Goal: Task Accomplishment & Management: Complete application form

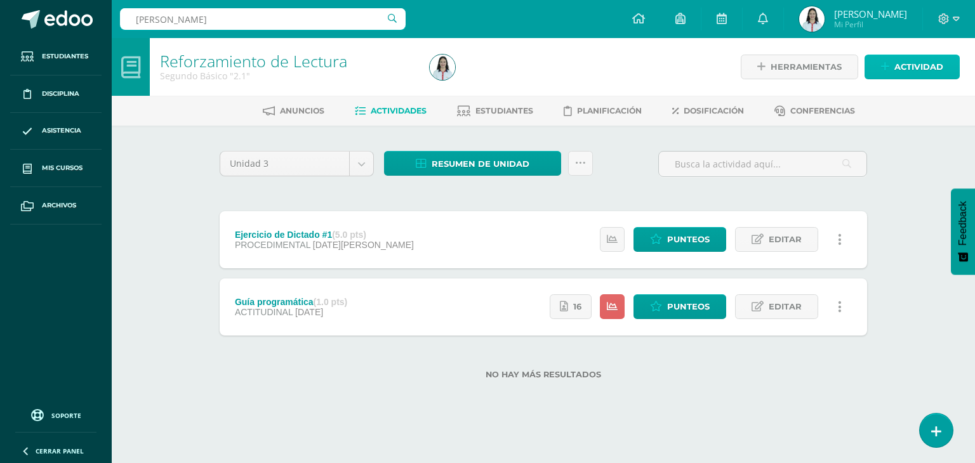
click at [904, 63] on span "Actividad" at bounding box center [918, 66] width 49 height 23
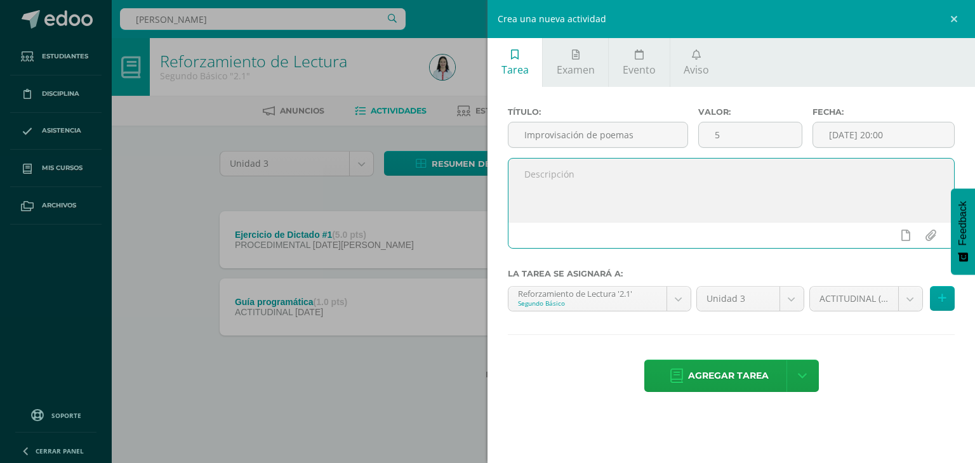
click at [742, 173] on textarea at bounding box center [731, 190] width 446 height 63
type textarea "Improvisación de poemas realizado en clase. No deben cargar nada a la plataform…"
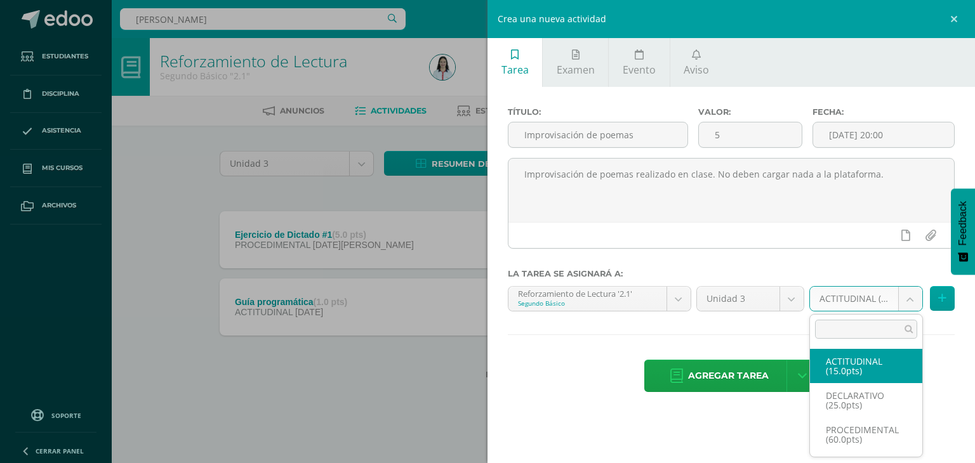
click at [909, 300] on body "Estudiantes Disciplina Asistencia Mis cursos Archivos Soporte Centro de ayuda Ú…" at bounding box center [487, 210] width 975 height 420
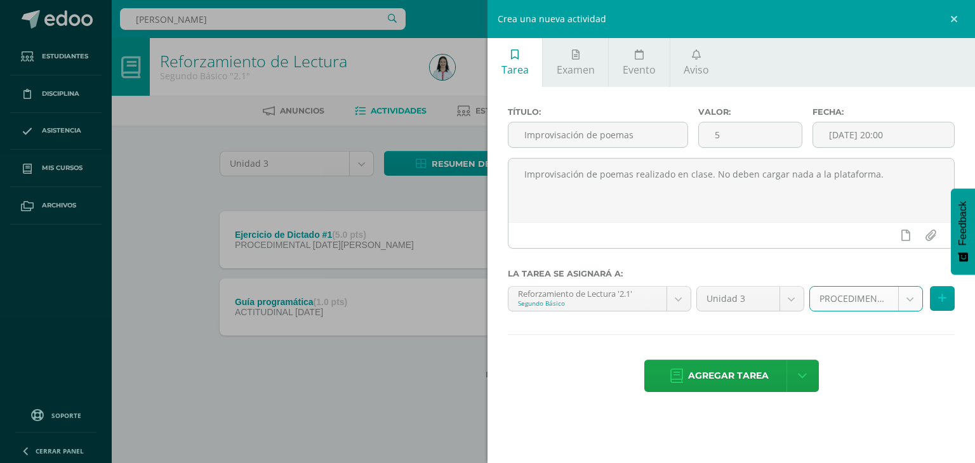
select select "31895"
click at [934, 290] on button at bounding box center [942, 298] width 25 height 25
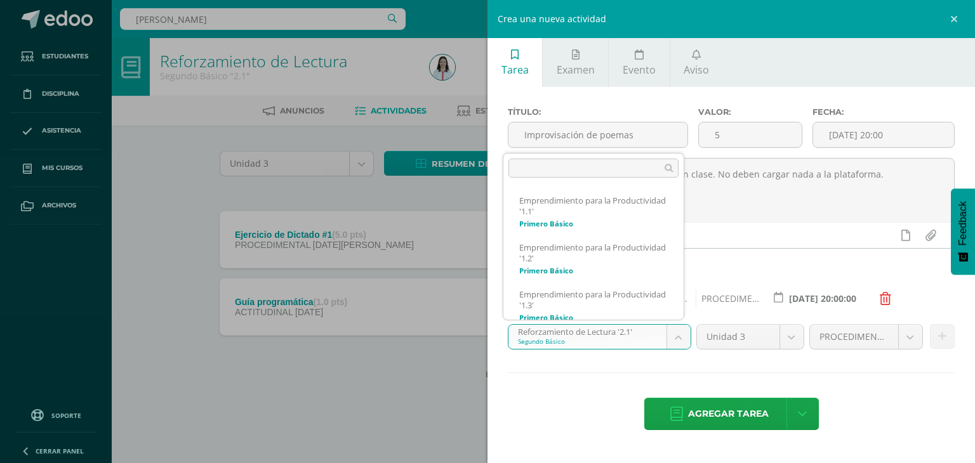
click at [678, 342] on body "Estudiantes Disciplina Asistencia Mis cursos Archivos Soporte Centro de ayuda Ú…" at bounding box center [487, 210] width 975 height 420
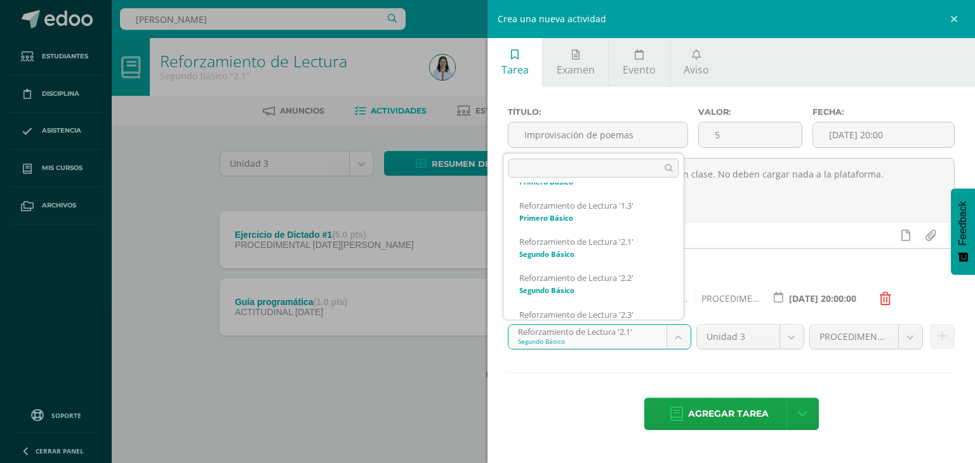
scroll to position [215, 0]
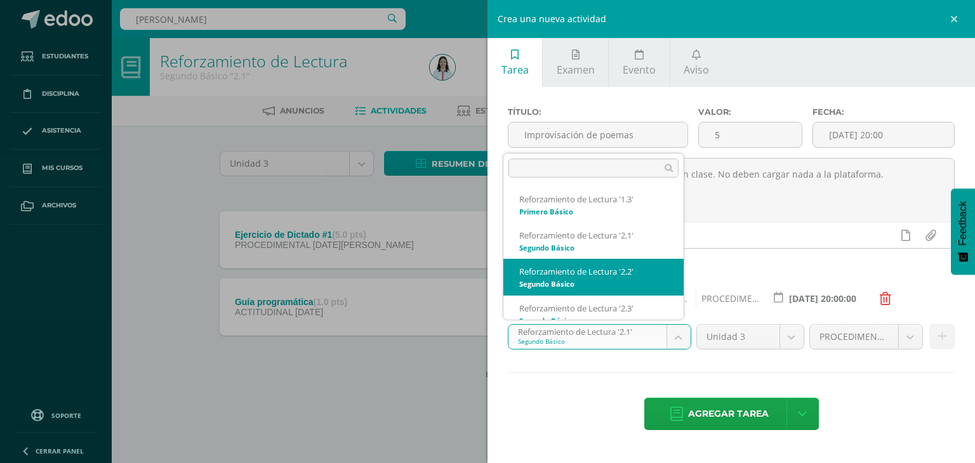
select select "32092"
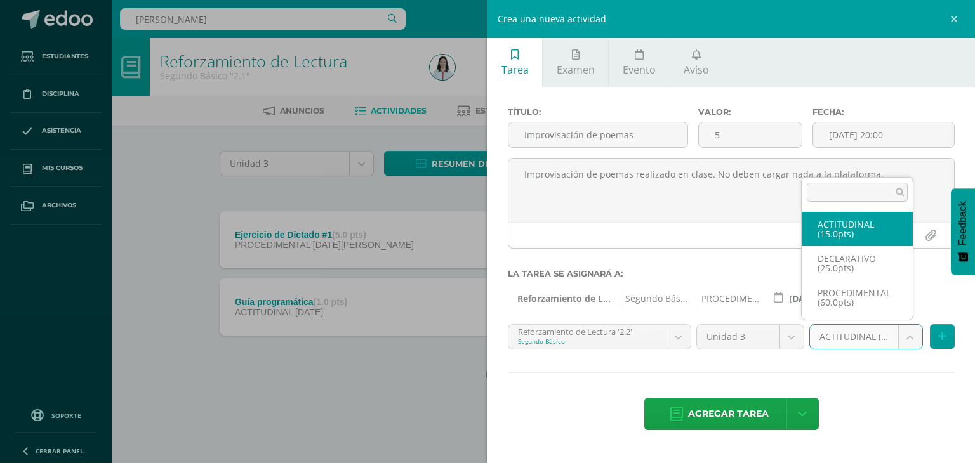
click at [919, 335] on body "Estudiantes Disciplina Asistencia Mis cursos Archivos Soporte Centro de ayuda Ú…" at bounding box center [487, 210] width 975 height 420
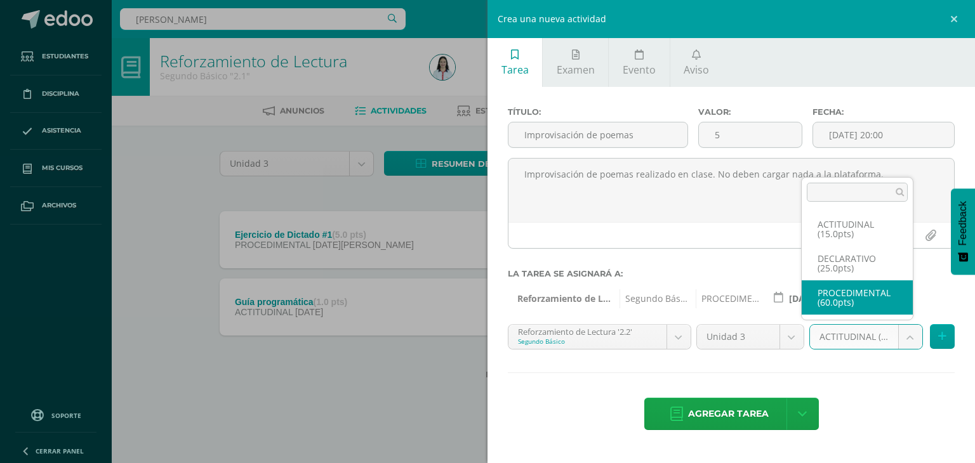
select select "32105"
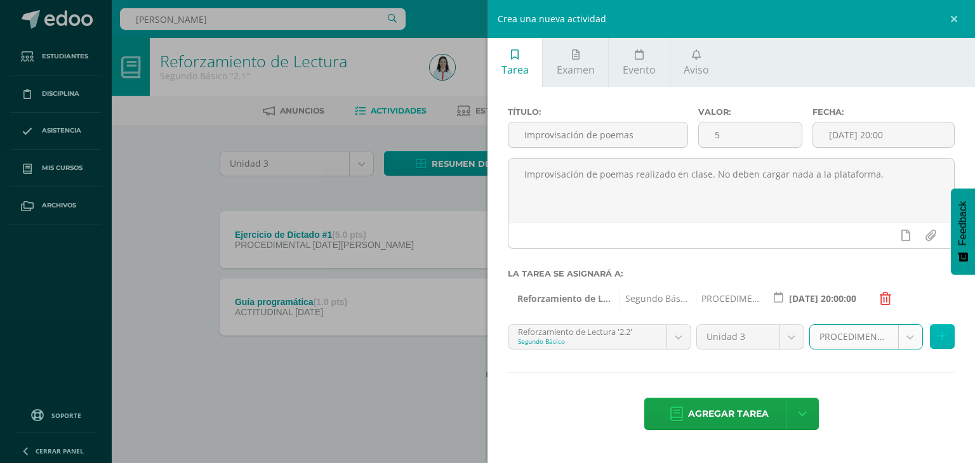
click at [943, 333] on icon at bounding box center [942, 336] width 8 height 11
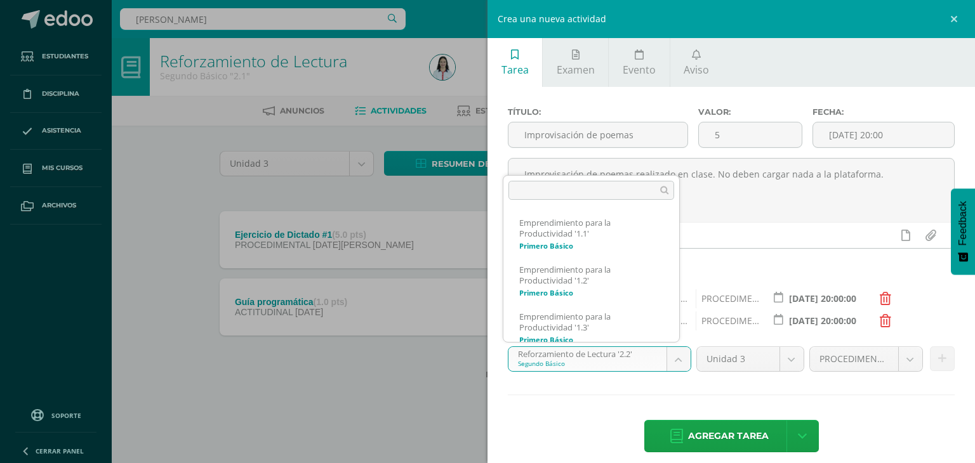
click at [680, 352] on body "Estudiantes Disciplina Asistencia Mis cursos Archivos Soporte Centro de ayuda Ú…" at bounding box center [487, 210] width 975 height 420
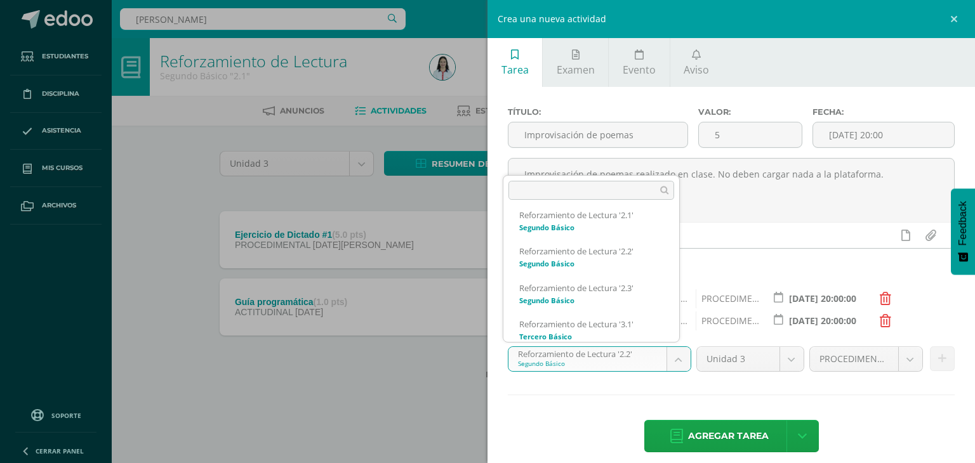
scroll to position [262, 0]
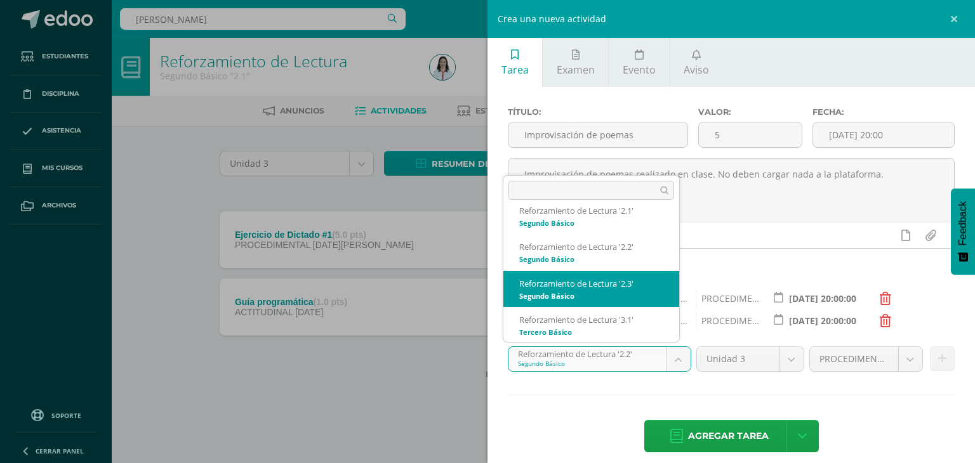
select select "32302"
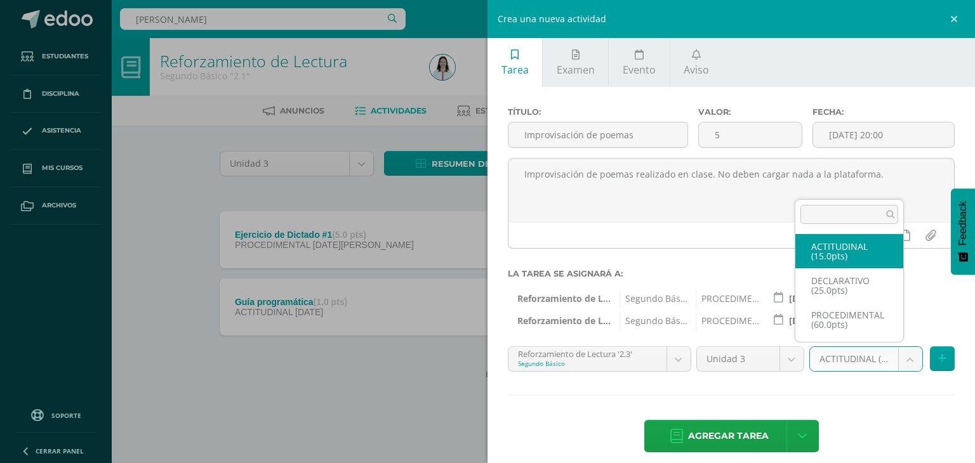
click at [905, 369] on body "Estudiantes Disciplina Asistencia Mis cursos Archivos Soporte Centro de ayuda Ú…" at bounding box center [487, 210] width 975 height 420
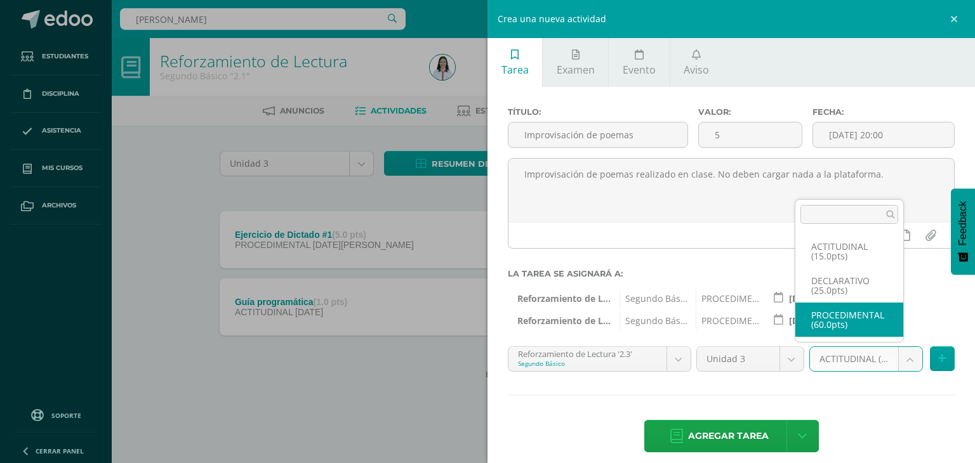
select select "32315"
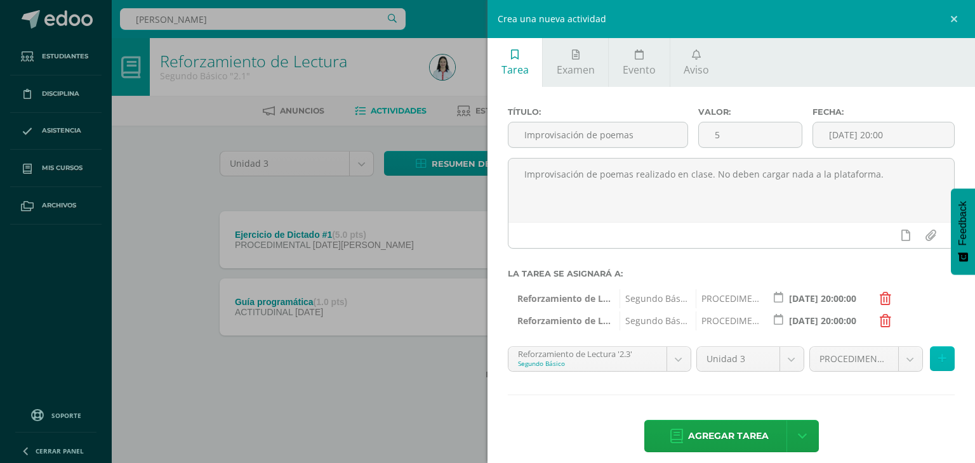
click at [940, 361] on button at bounding box center [942, 359] width 25 height 25
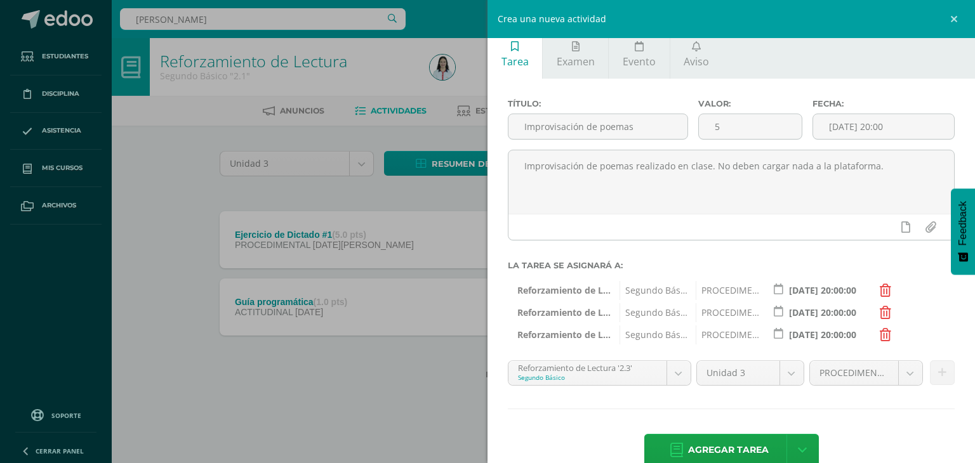
scroll to position [8, 0]
click at [706, 450] on span "Agregar tarea" at bounding box center [728, 450] width 81 height 31
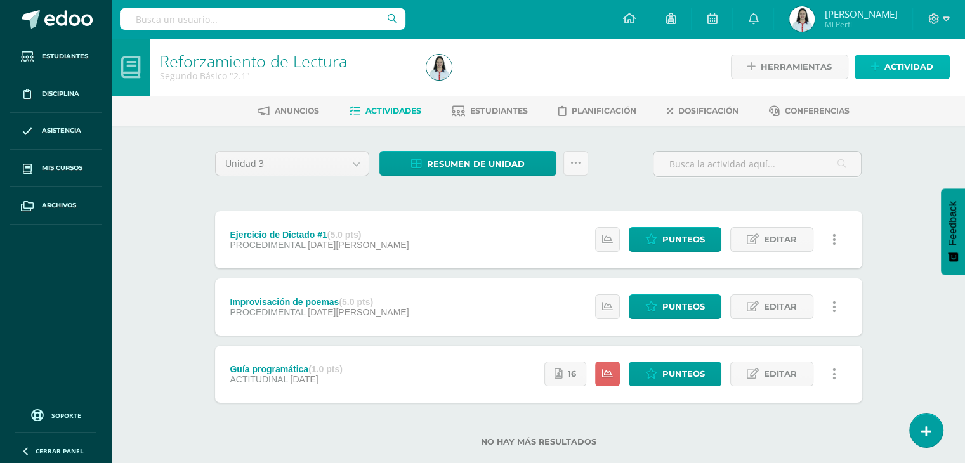
click at [891, 67] on span "Actividad" at bounding box center [909, 66] width 49 height 23
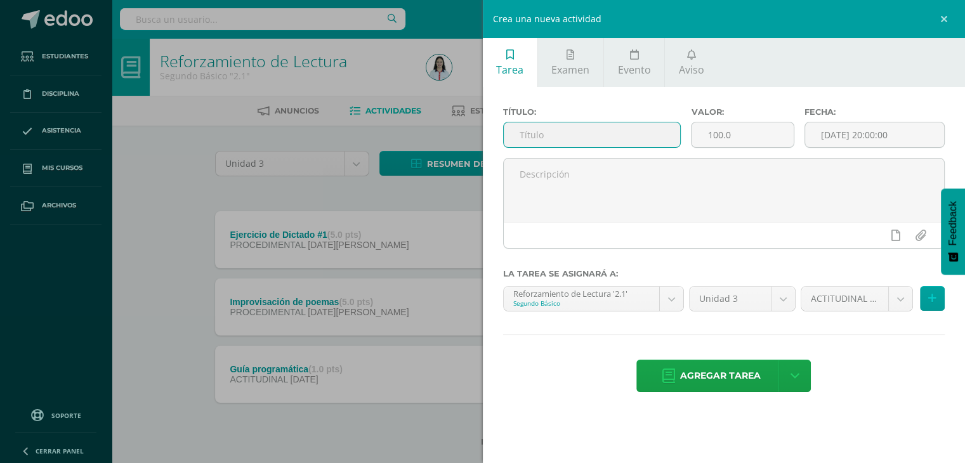
click at [609, 138] on input "text" at bounding box center [592, 135] width 177 height 25
paste input "Cuadrograma: cuentos cortos"
click at [587, 135] on input "Cuadrograma: cuentos cortos" at bounding box center [592, 135] width 177 height 25
click at [621, 138] on input "Cuadrograma: Cuentos cortos" at bounding box center [592, 135] width 177 height 25
type input "Cuadrograma: Cuentos cortos"
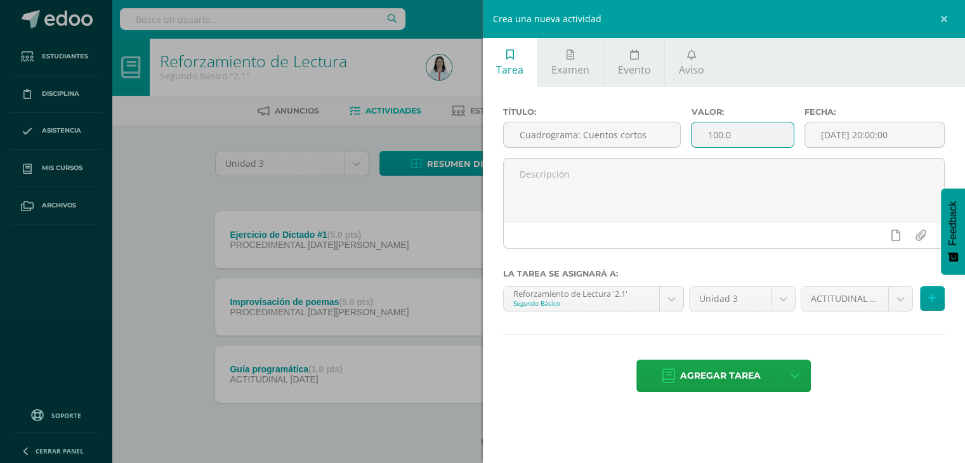
click at [743, 140] on input "100.0" at bounding box center [743, 135] width 102 height 25
type input "15"
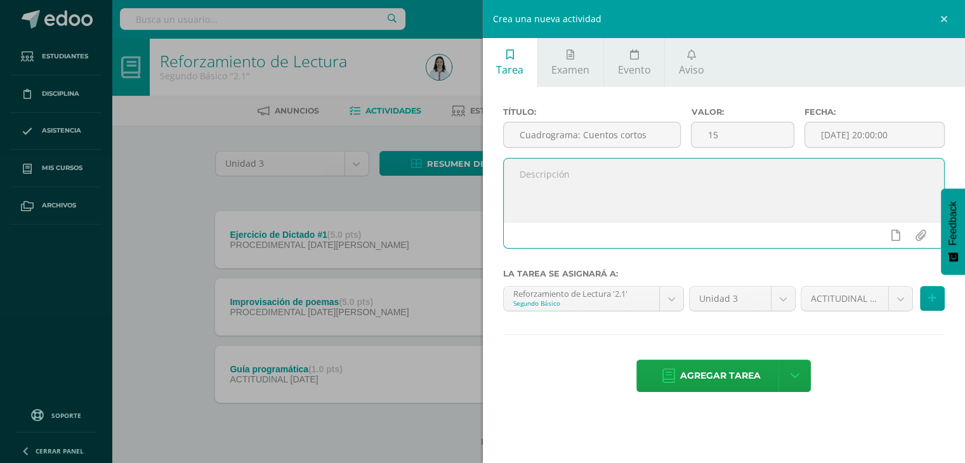
click at [560, 171] on textarea at bounding box center [724, 190] width 441 height 63
type textarea "R"
type textarea "C"
type textarea "V"
type textarea "Cuadrograma que se realizo en los periodos de clase. No deben subir nada a la p…"
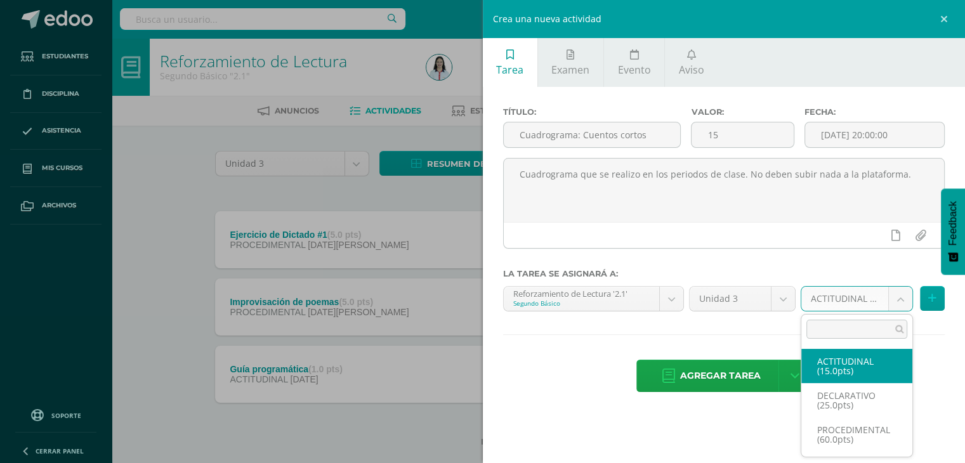
click at [896, 302] on body "Tarea asignada exitosamente Estudiantes Disciplina Asistencia Mis cursos Archiv…" at bounding box center [482, 244] width 965 height 488
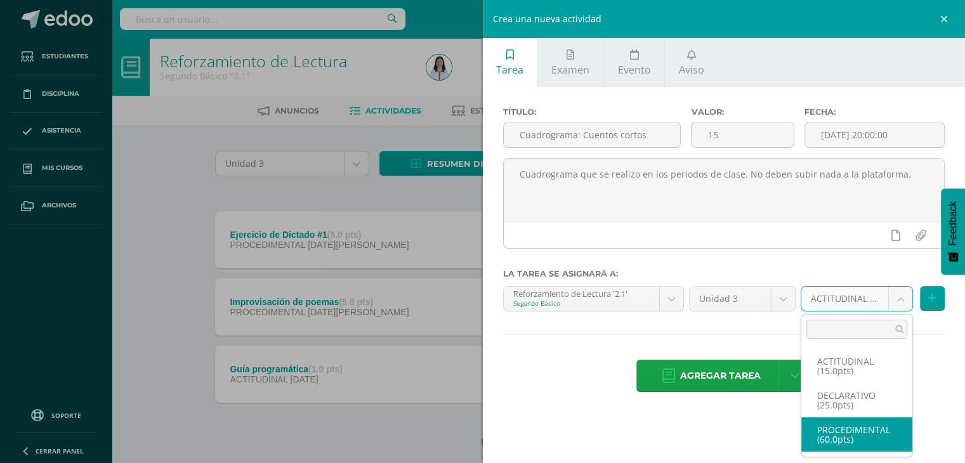
select select "31895"
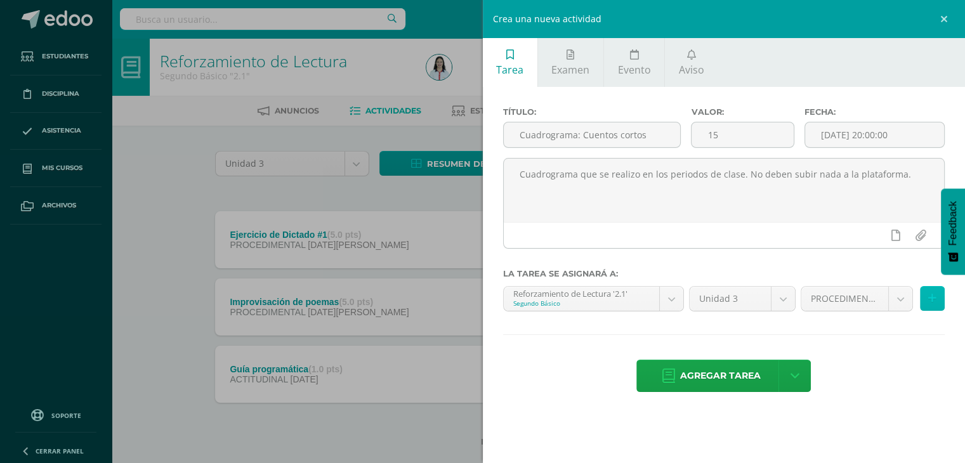
click at [927, 300] on button at bounding box center [932, 298] width 25 height 25
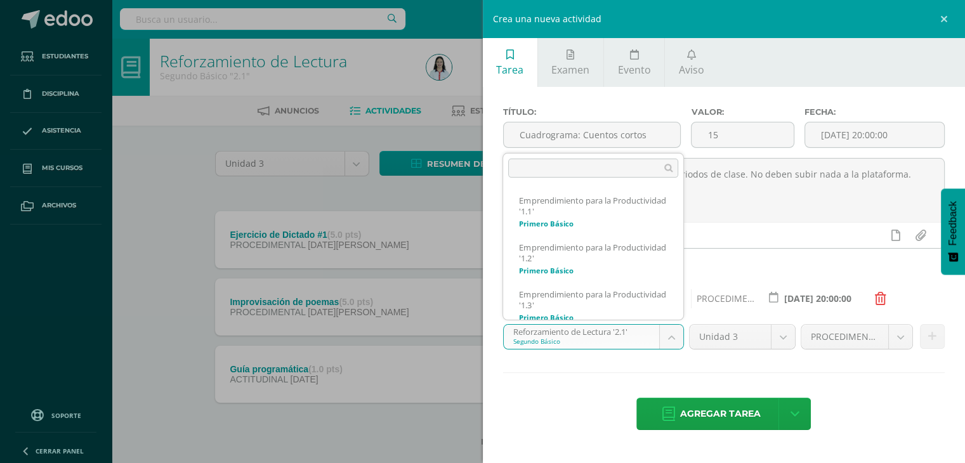
click at [671, 339] on body "Tarea asignada exitosamente Estudiantes Disciplina Asistencia Mis cursos Archiv…" at bounding box center [482, 244] width 965 height 488
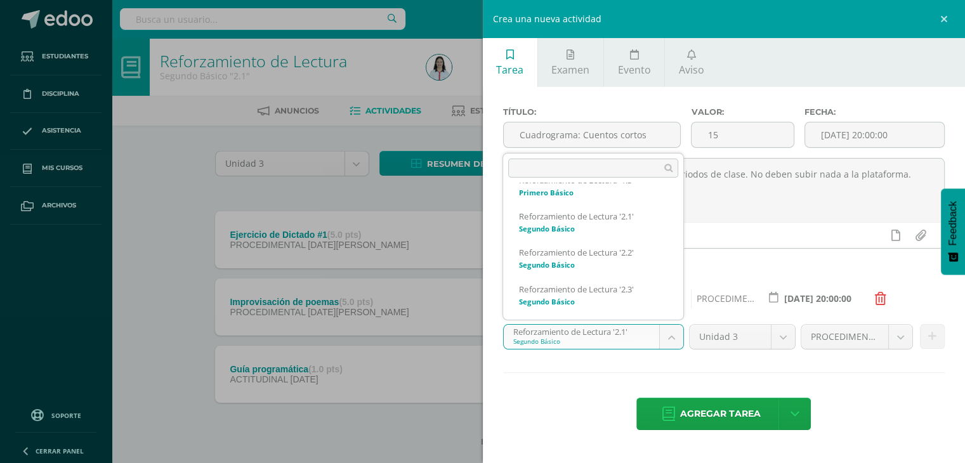
scroll to position [266, 0]
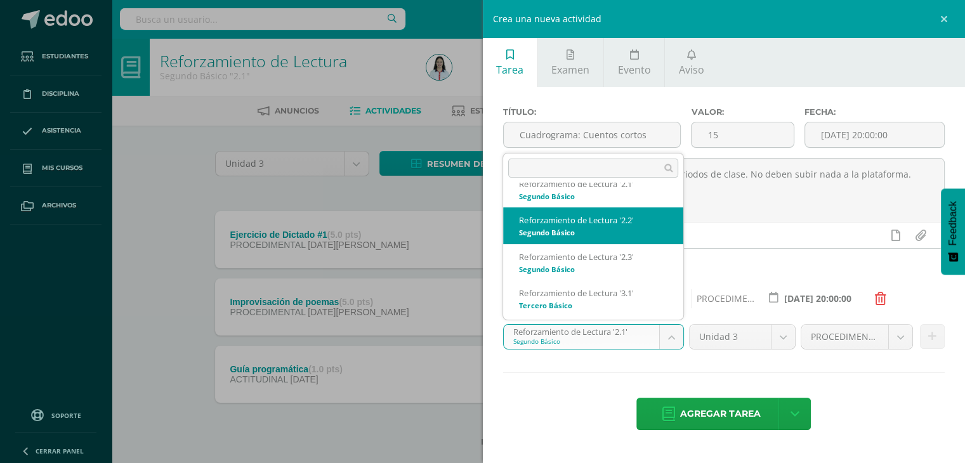
select select "32092"
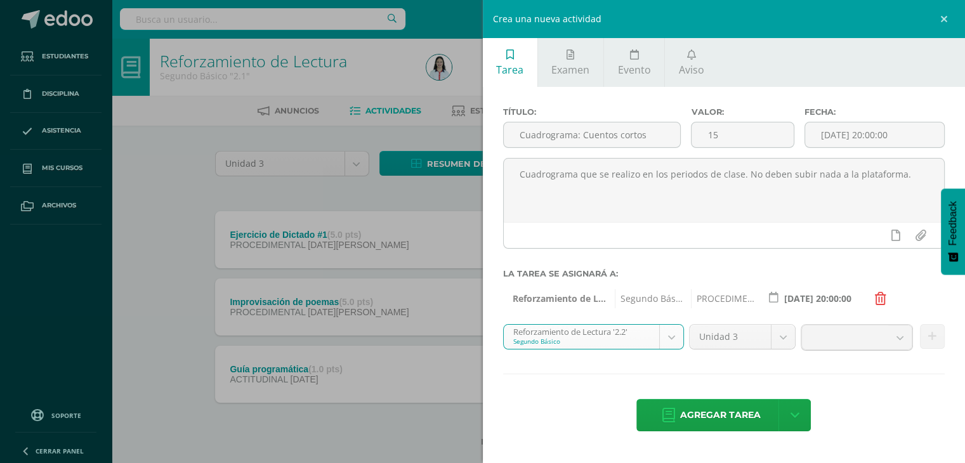
click at [898, 335] on b at bounding box center [900, 338] width 23 height 24
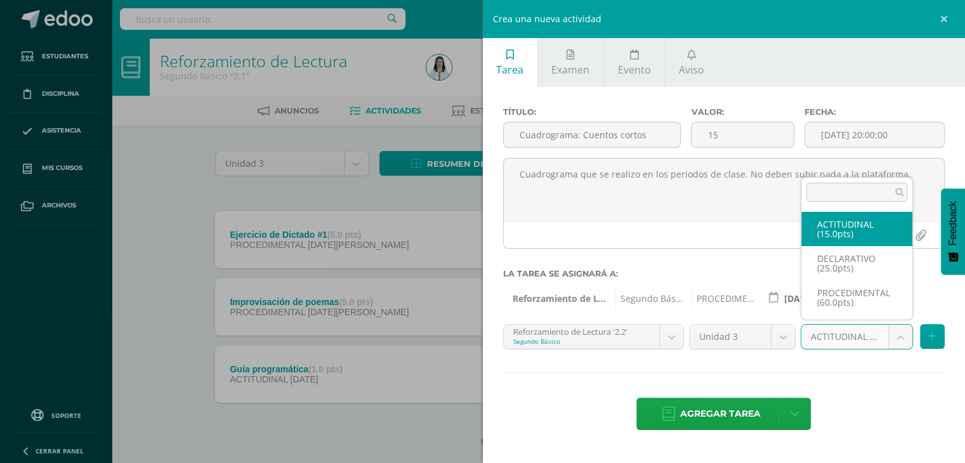
click at [901, 340] on body "Tarea asignada exitosamente Estudiantes Disciplina Asistencia Mis cursos Archiv…" at bounding box center [482, 244] width 965 height 488
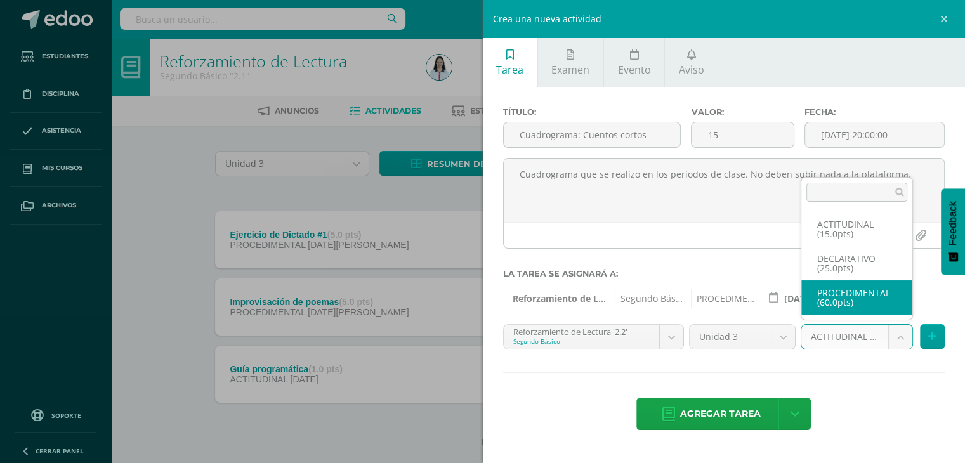
select select "32105"
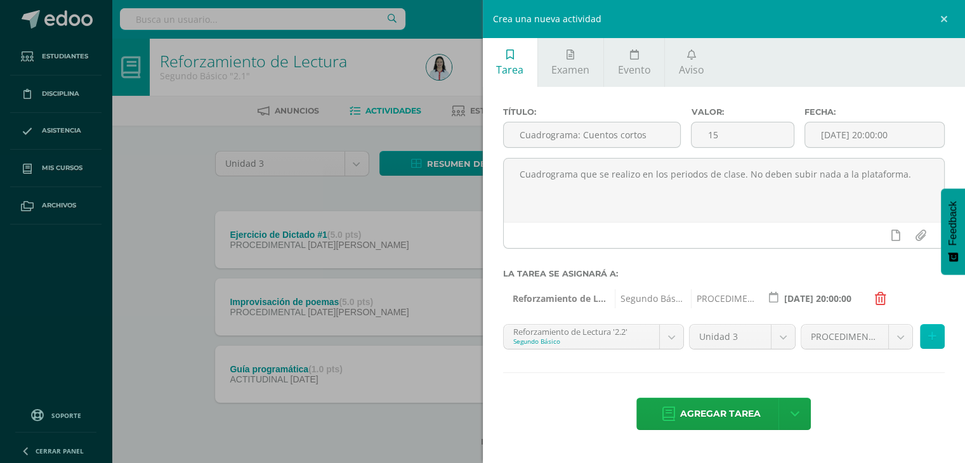
click at [931, 339] on icon at bounding box center [933, 336] width 8 height 11
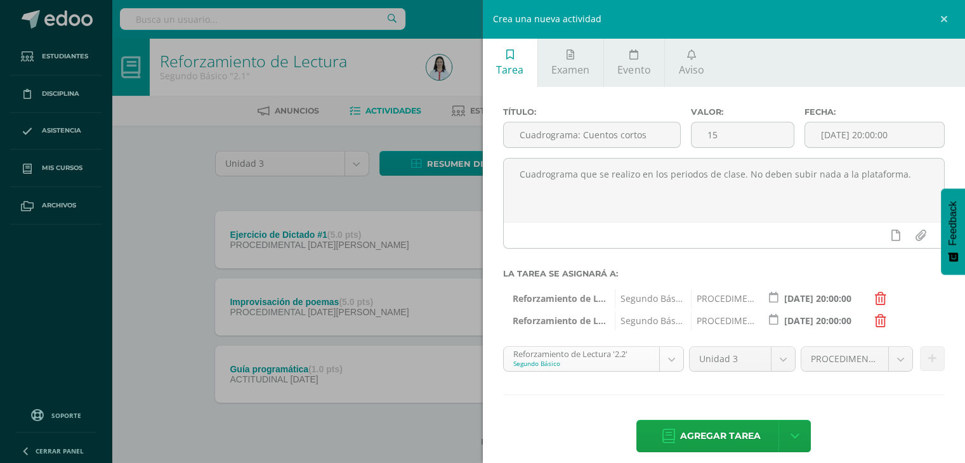
scroll to position [190, 0]
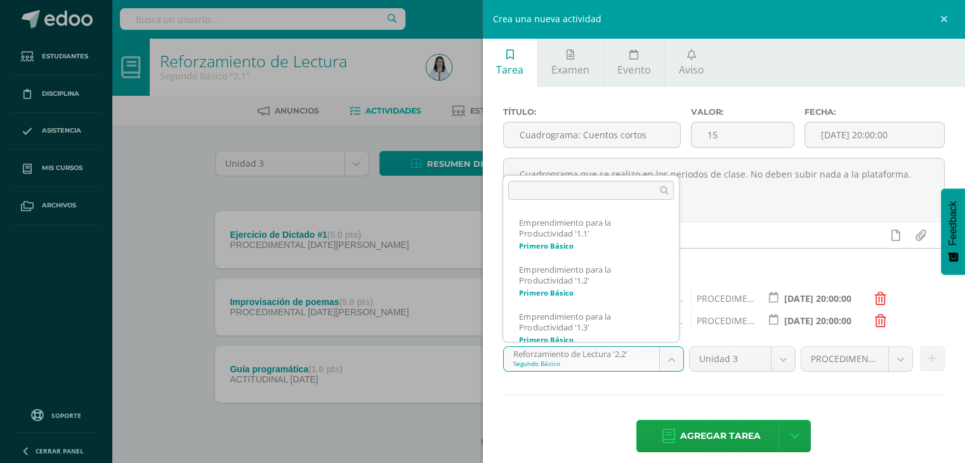
click at [671, 367] on body "Tarea asignada exitosamente Estudiantes Disciplina Asistencia Mis cursos Archiv…" at bounding box center [482, 244] width 965 height 488
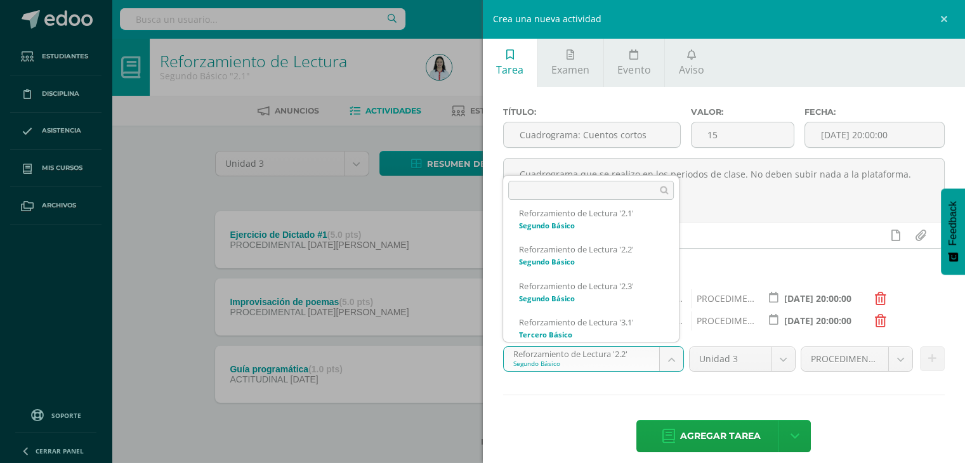
scroll to position [270, 0]
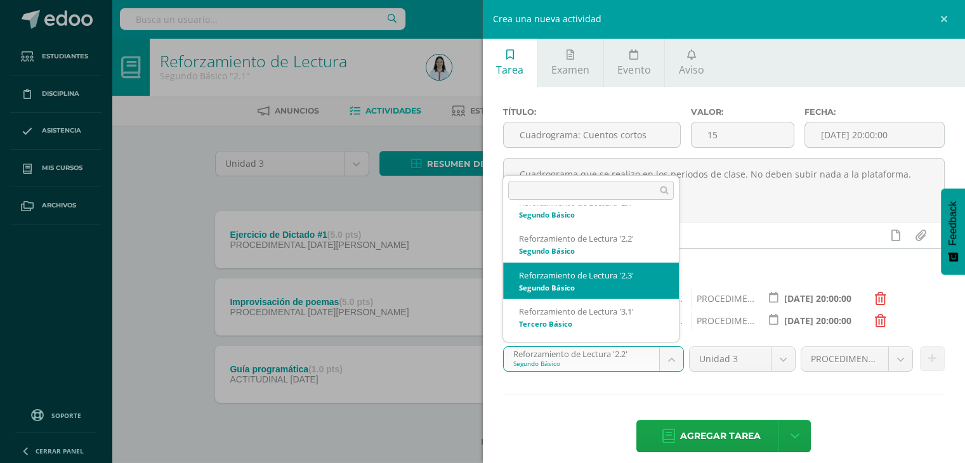
select select "32302"
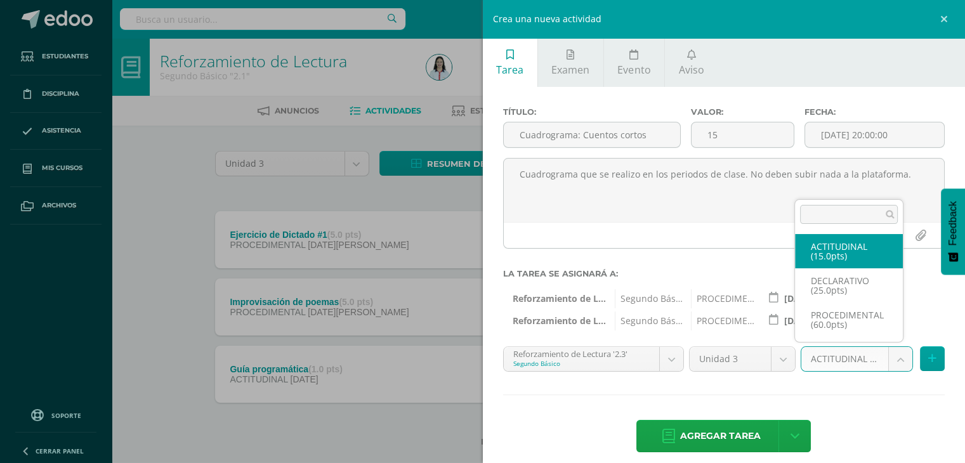
click at [894, 356] on body "Tarea asignada exitosamente Estudiantes Disciplina Asistencia Mis cursos Archiv…" at bounding box center [482, 244] width 965 height 488
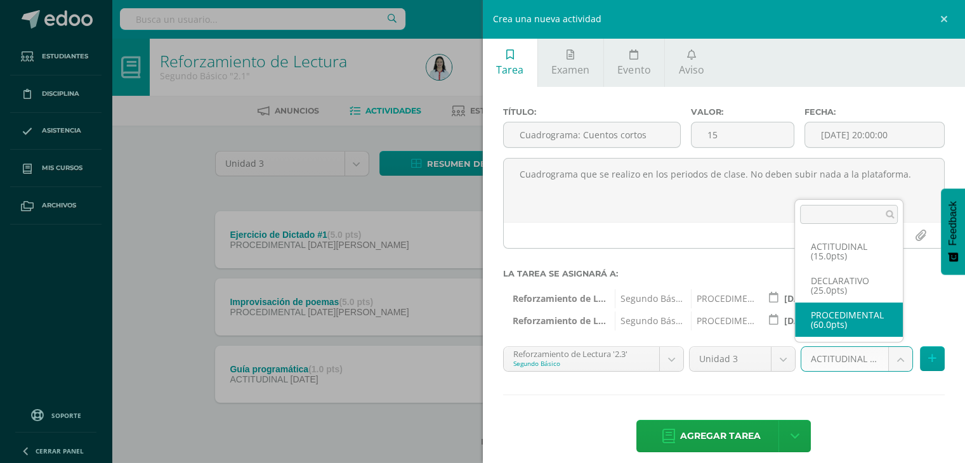
select select "32315"
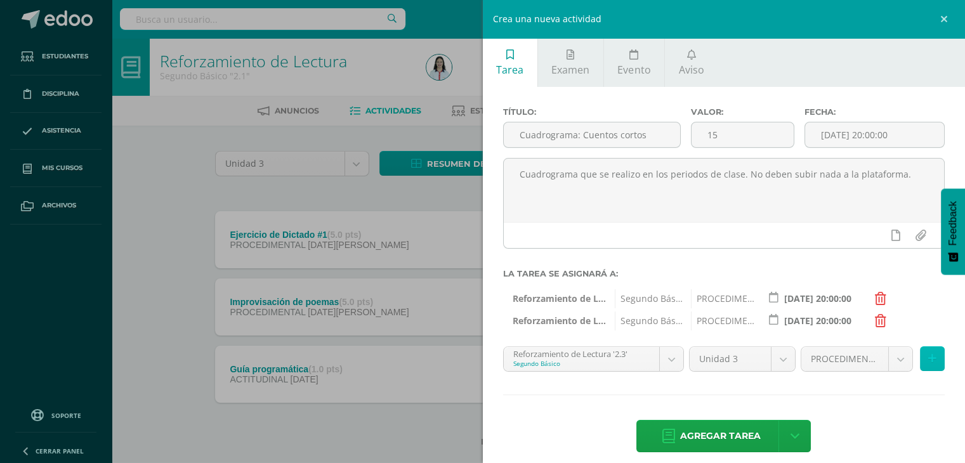
click at [929, 361] on icon at bounding box center [933, 359] width 8 height 11
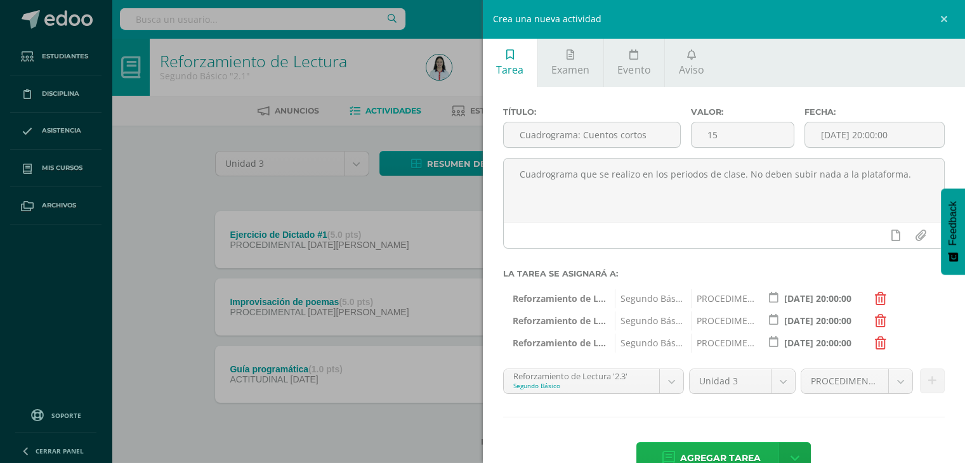
click at [734, 454] on span "Agregar tarea" at bounding box center [720, 458] width 81 height 31
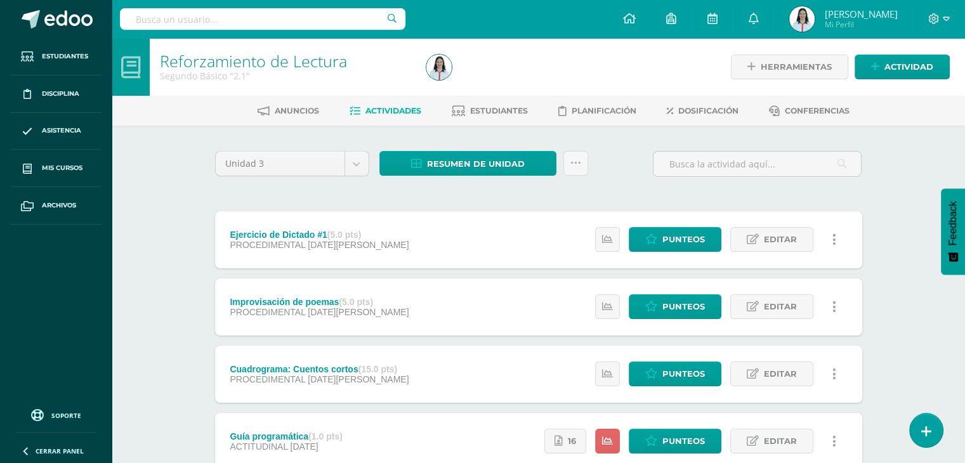
click at [734, 454] on div "Estatus de Actividad: 0 Estudiantes sin calificar 20 Estudiantes con cero Media…" at bounding box center [694, 441] width 336 height 57
